Goal: Task Accomplishment & Management: Manage account settings

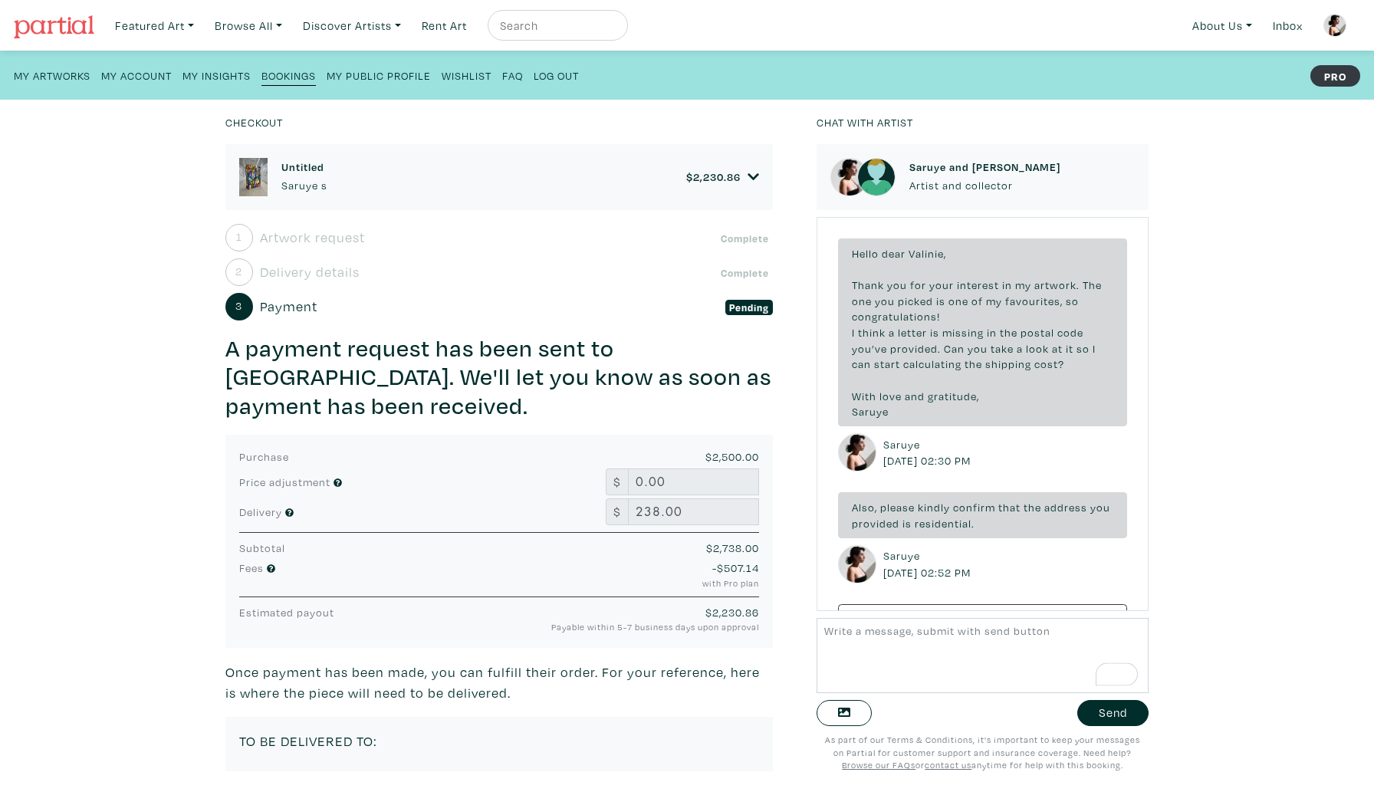
scroll to position [376, 0]
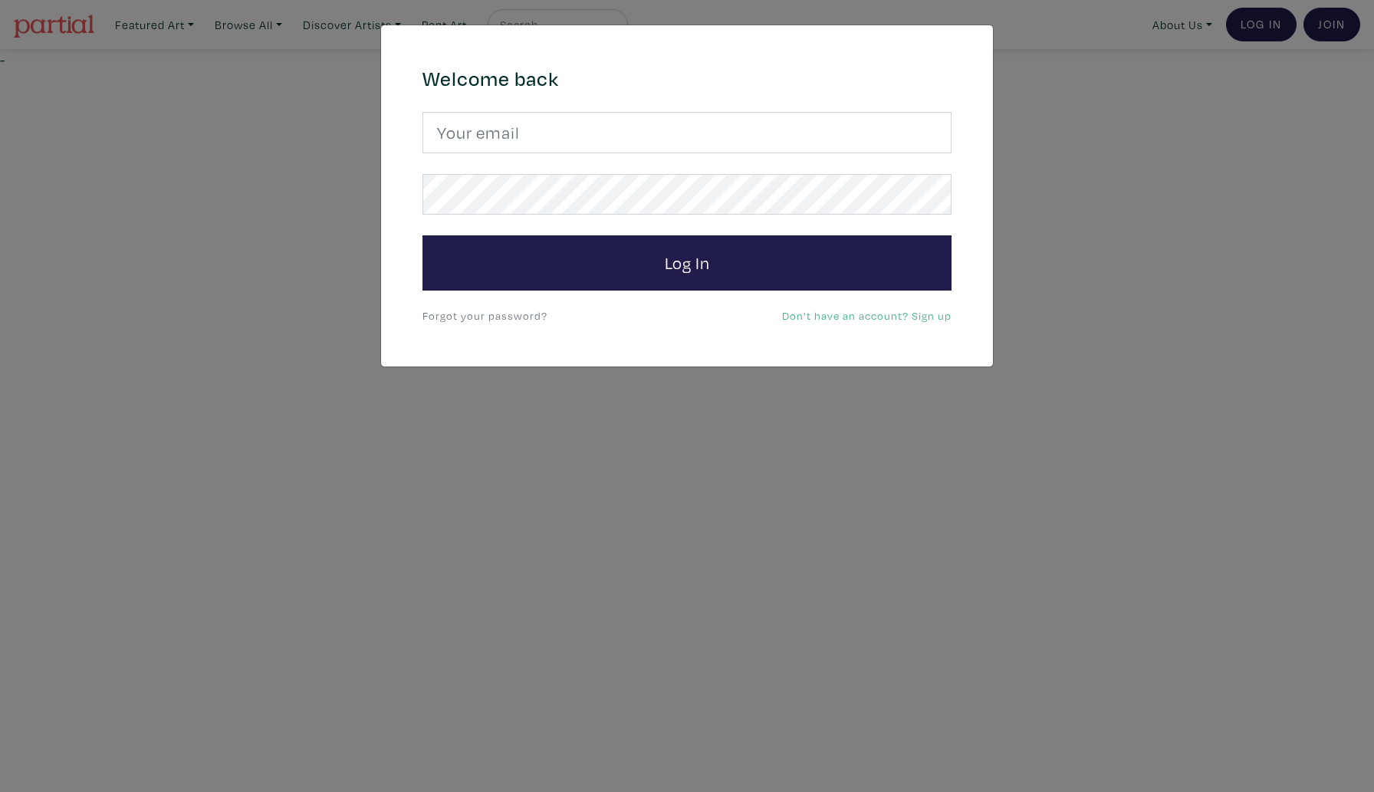
click at [525, 320] on link "Forgot your password?" at bounding box center [484, 315] width 125 height 15
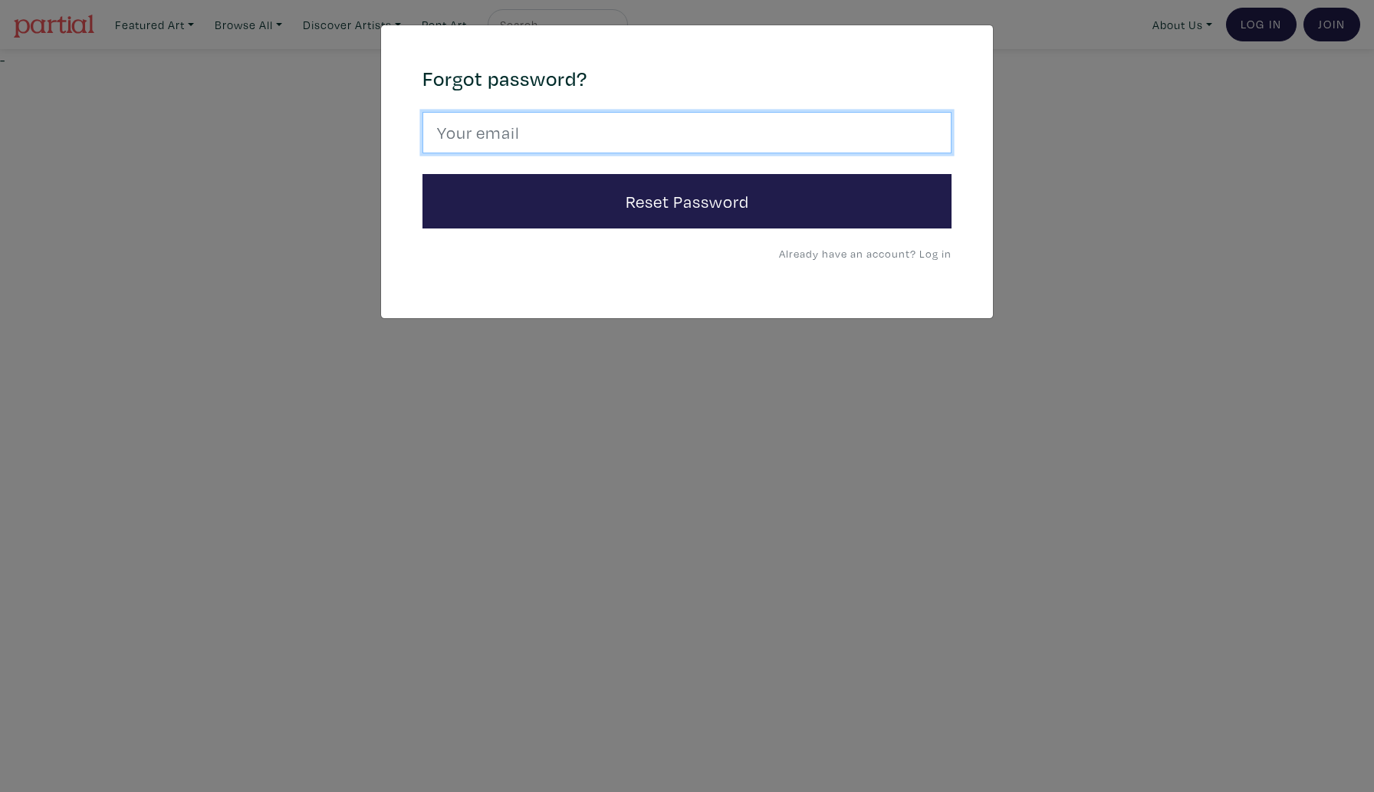
click at [547, 149] on input "email" at bounding box center [686, 132] width 529 height 41
type input "[EMAIL_ADDRESS][DOMAIN_NAME]"
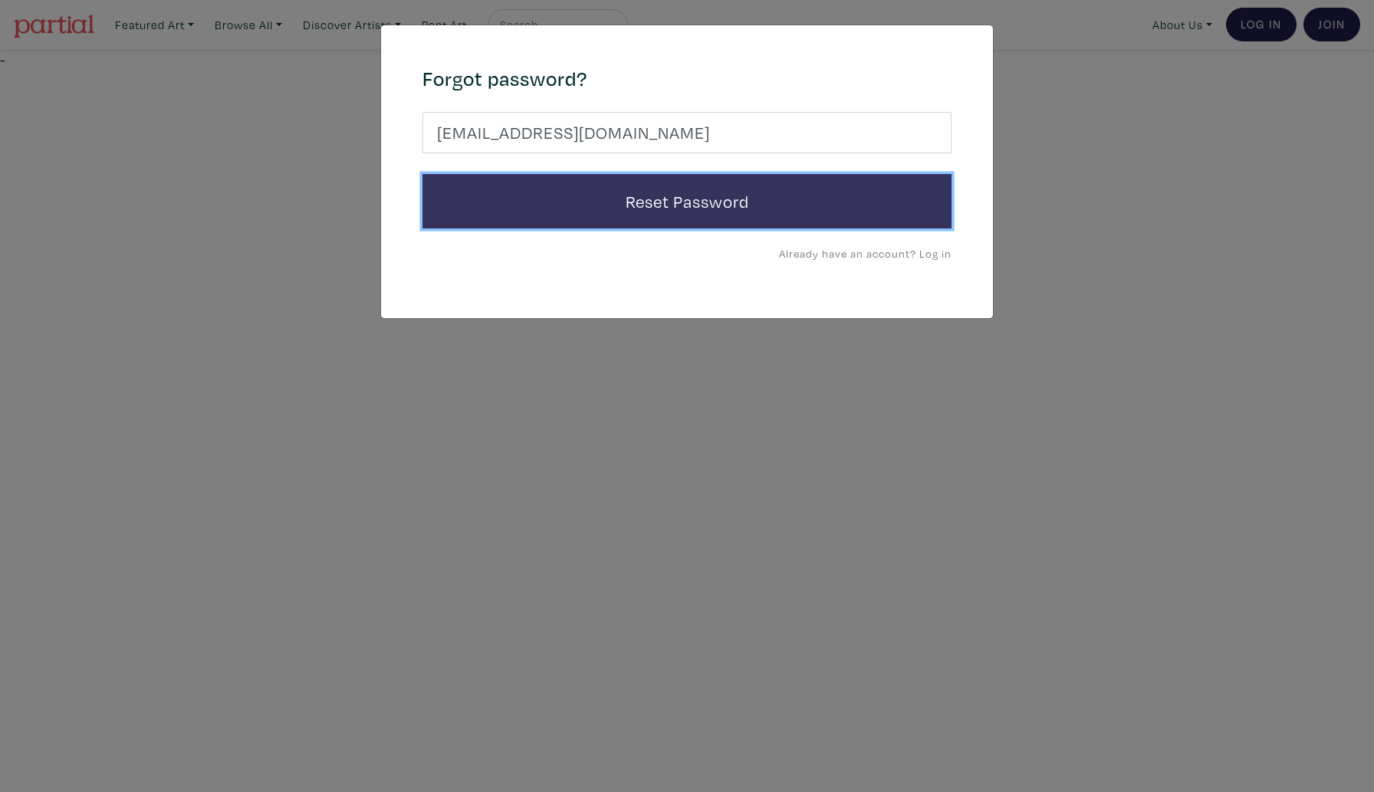
click at [553, 207] on button "Reset Password" at bounding box center [686, 201] width 529 height 55
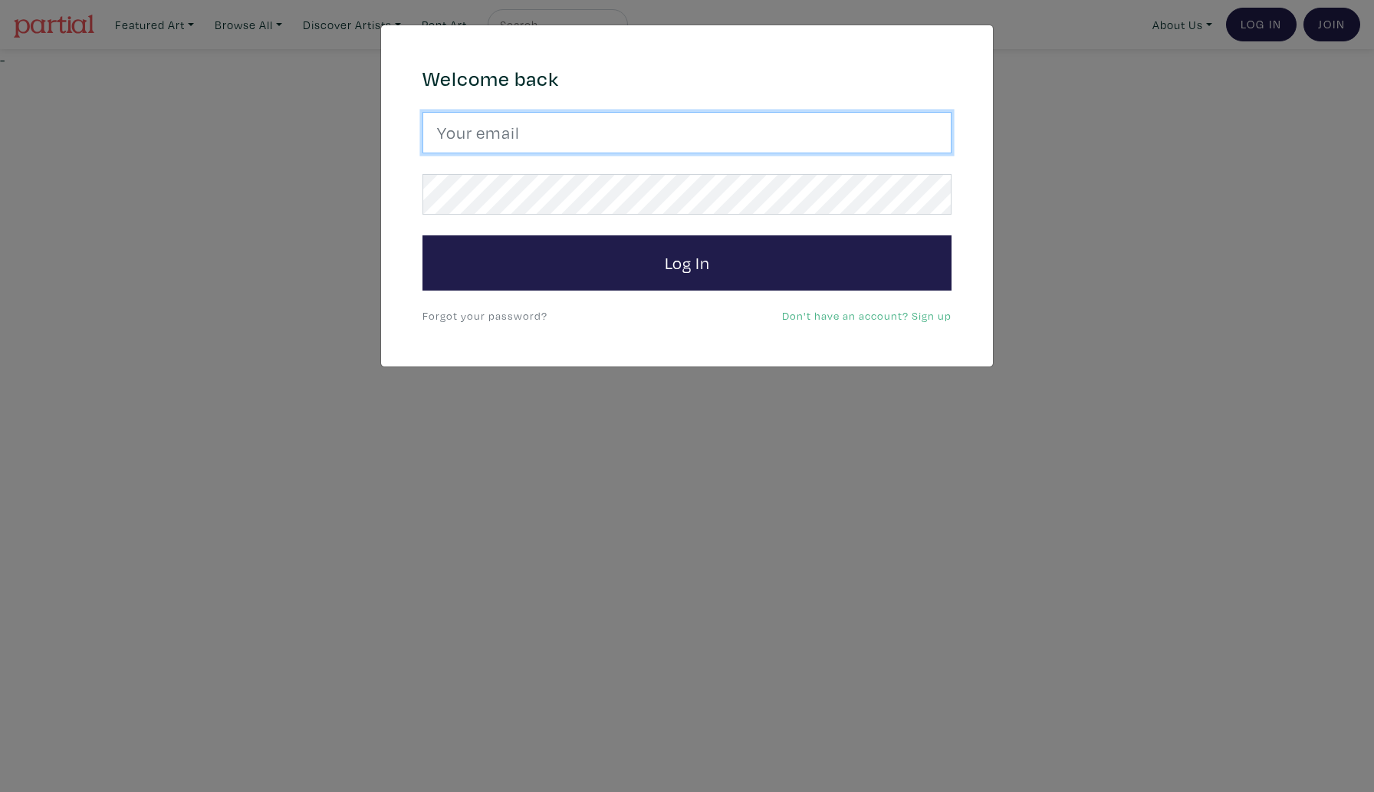
click at [497, 140] on input "email" at bounding box center [686, 132] width 529 height 41
type input "[EMAIL_ADDRESS][DOMAIN_NAME]"
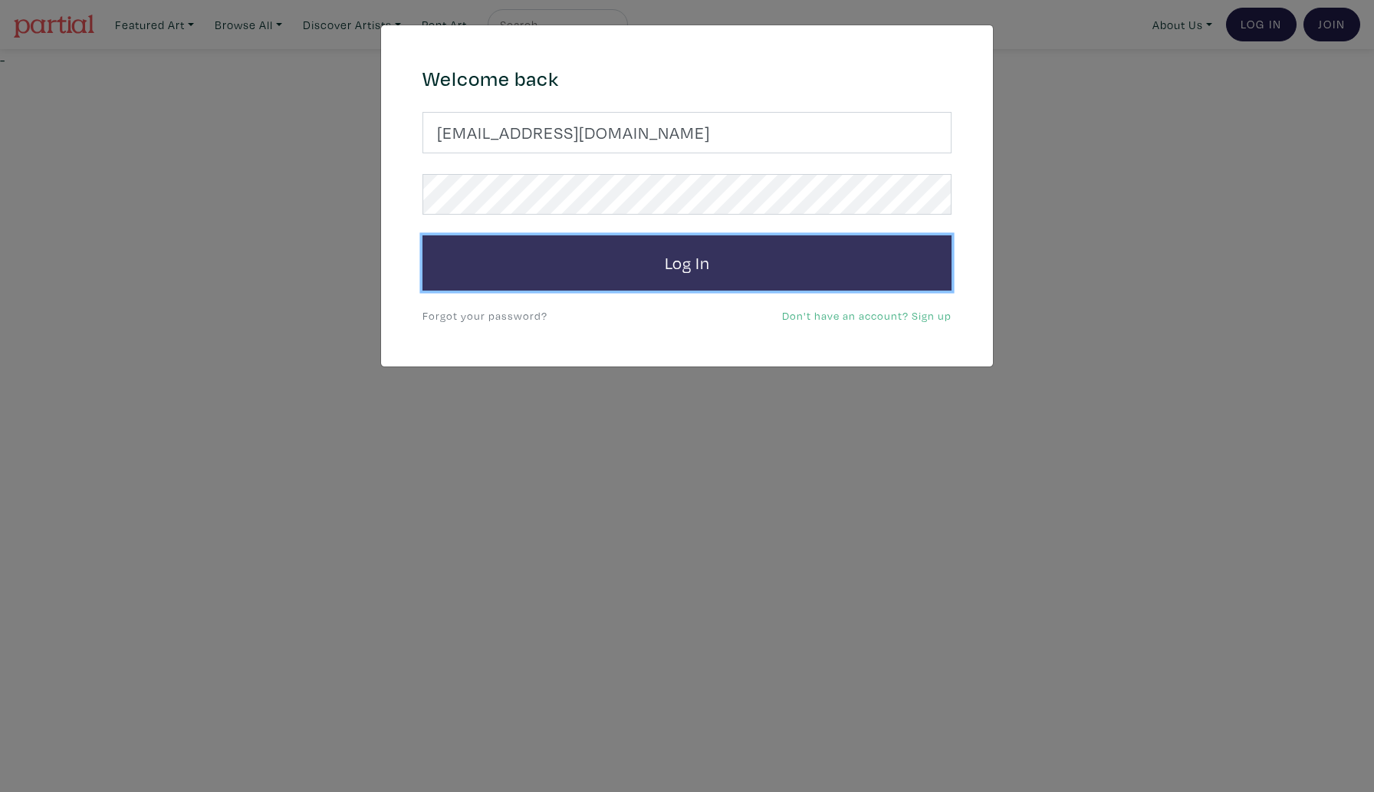
click at [527, 249] on button "Log In" at bounding box center [686, 262] width 529 height 55
